Goal: Task Accomplishment & Management: Complete application form

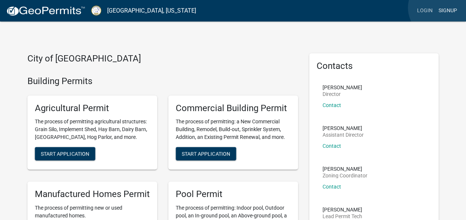
click at [439, 8] on link "Signup" at bounding box center [448, 11] width 24 height 14
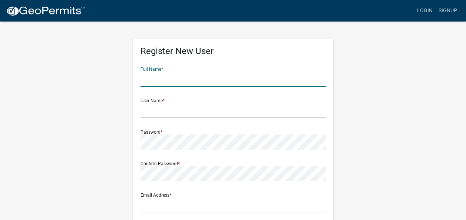
click at [220, 79] on input "text" at bounding box center [234, 79] width 186 height 15
type input "[PERSON_NAME]"
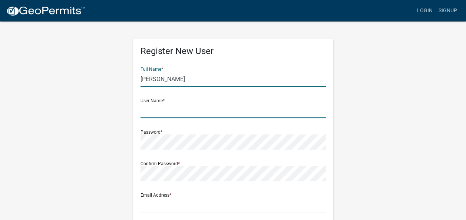
click at [147, 106] on input "text" at bounding box center [234, 110] width 186 height 15
type input "tmcelroy"
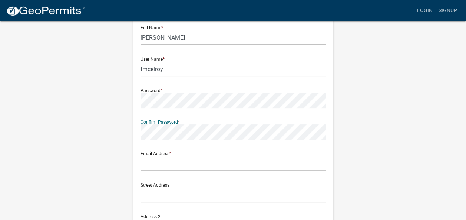
scroll to position [43, 0]
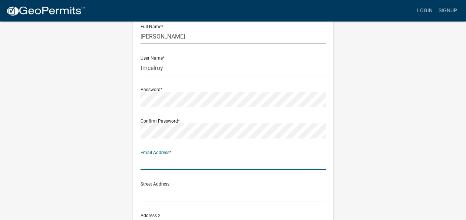
drag, startPoint x: 156, startPoint y: 157, endPoint x: 156, endPoint y: 162, distance: 4.5
click at [156, 162] on input "text" at bounding box center [234, 162] width 186 height 15
type input "[EMAIL_ADDRESS][DOMAIN_NAME]"
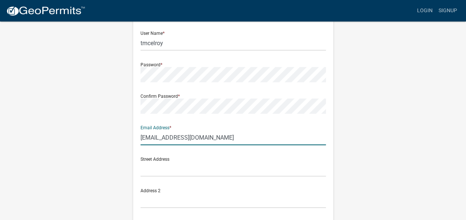
scroll to position [68, 0]
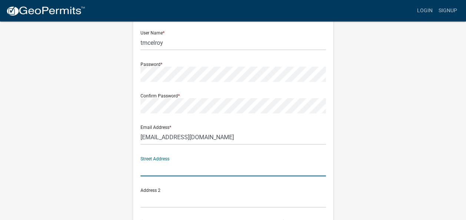
click at [155, 173] on input "text" at bounding box center [234, 168] width 186 height 15
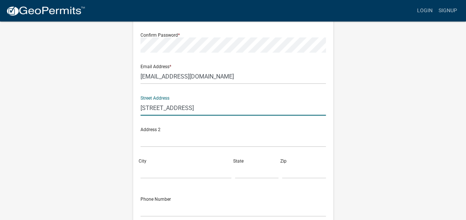
scroll to position [129, 0]
click at [195, 110] on input "[STREET_ADDRESS]" at bounding box center [234, 107] width 186 height 15
drag, startPoint x: 195, startPoint y: 110, endPoint x: 335, endPoint y: 111, distance: 139.5
click at [335, 111] on div "Register New User Full Name * [PERSON_NAME] User Name * tmcelroy Password * Con…" at bounding box center [234, 90] width 212 height 397
type input "[STREET_ADDRESS]"
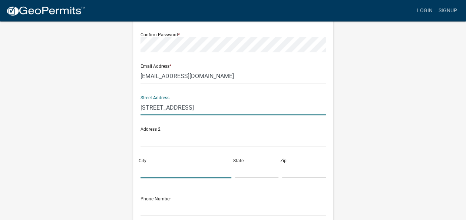
click at [177, 174] on input "City" at bounding box center [186, 170] width 91 height 15
type input "Eatonton"
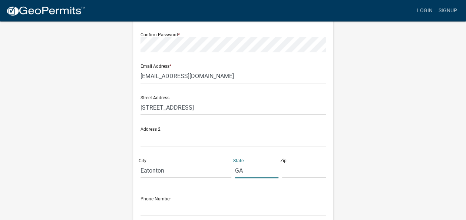
type input "G"
type input "[US_STATE]"
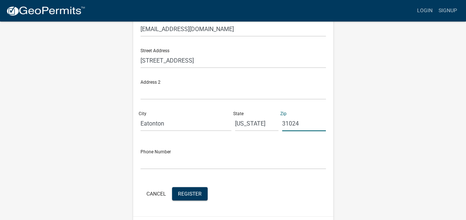
scroll to position [177, 0]
type input "31024"
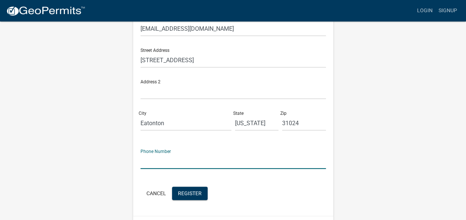
click at [173, 165] on input "text" at bounding box center [234, 161] width 186 height 15
type input "7062967910"
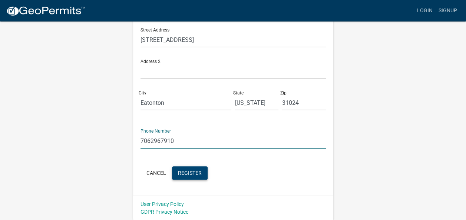
click at [181, 178] on button "Register" at bounding box center [190, 173] width 36 height 13
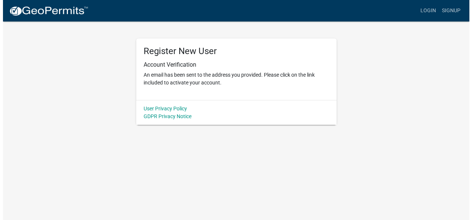
scroll to position [0, 0]
click at [331, 92] on div "Register New User Account Verification An email has been sent to the address yo…" at bounding box center [236, 70] width 200 height 62
